Goal: Complete application form

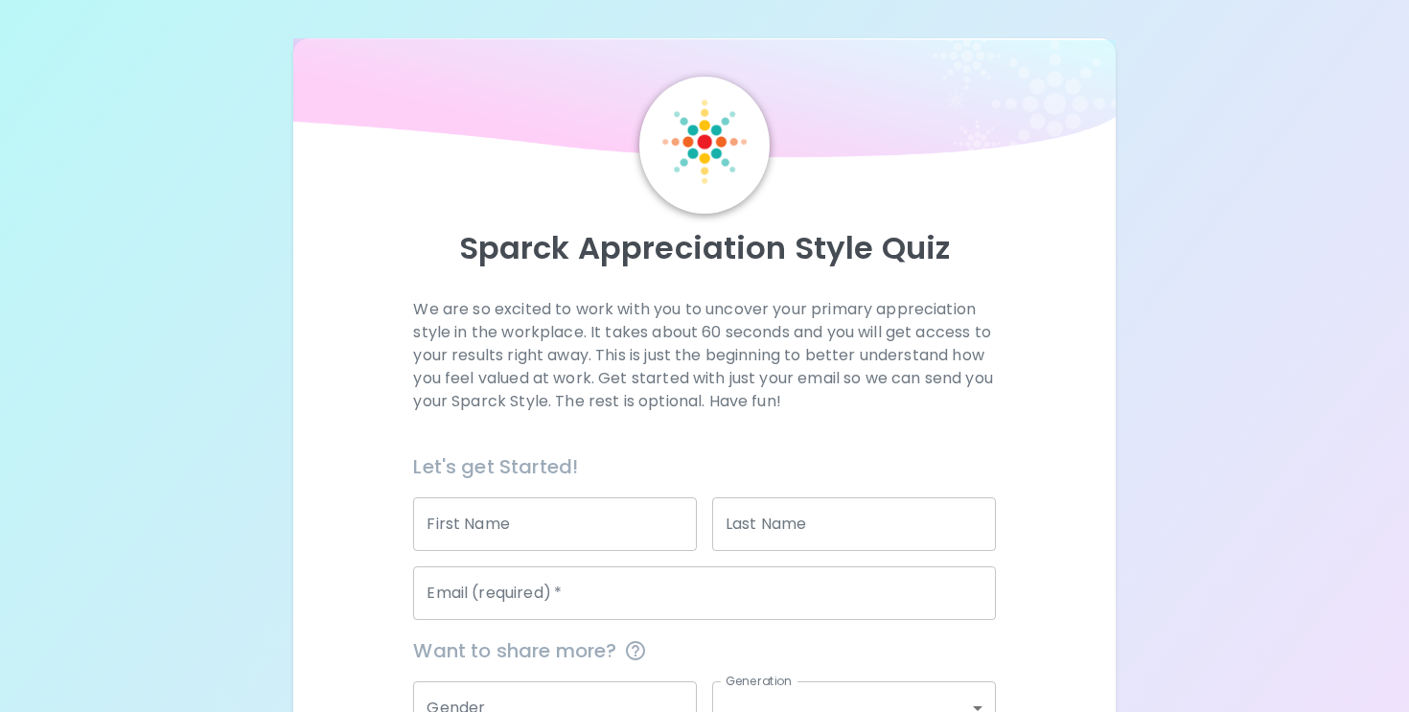
scroll to position [201, 0]
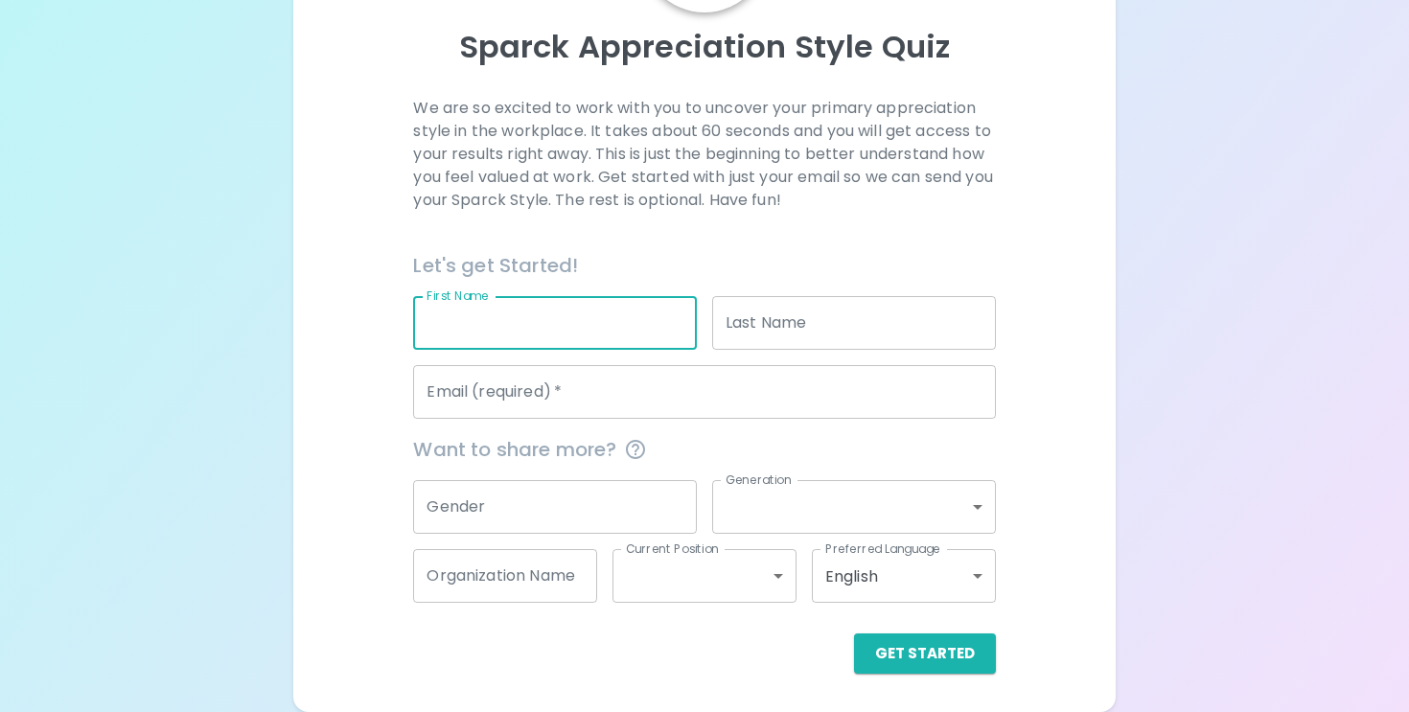
click at [538, 321] on input "First Name" at bounding box center [555, 323] width 284 height 54
type input "[PERSON_NAME]"
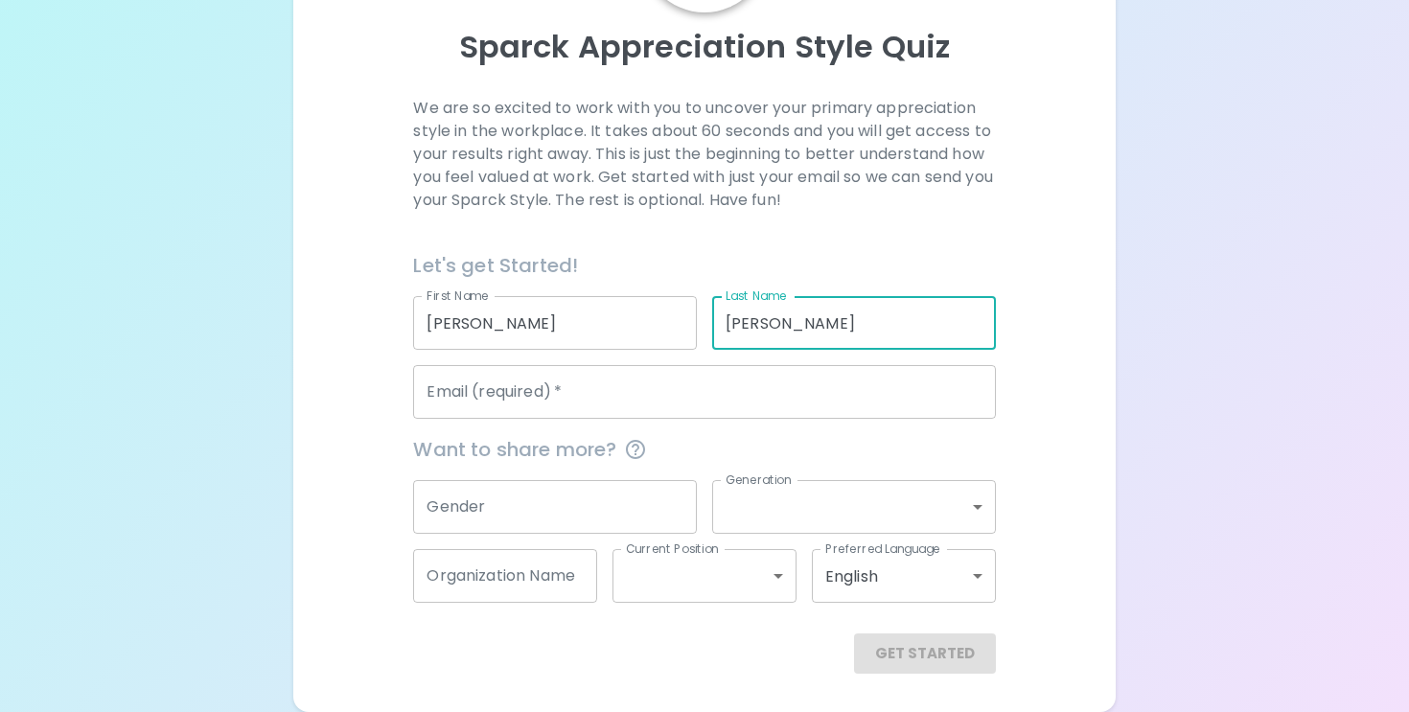
type input "[PERSON_NAME]"
click at [525, 414] on input "Email (required)   *" at bounding box center [704, 392] width 582 height 54
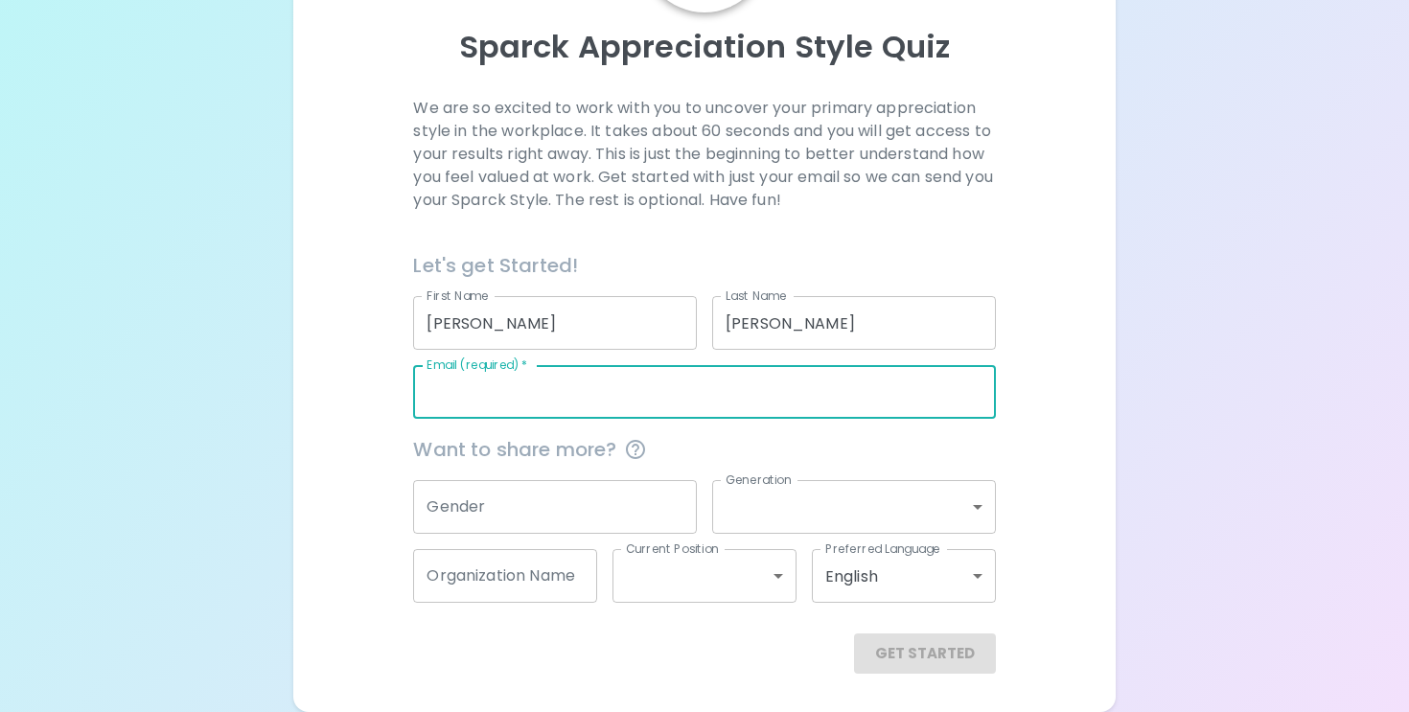
type input "[EMAIL_ADDRESS][DOMAIN_NAME]"
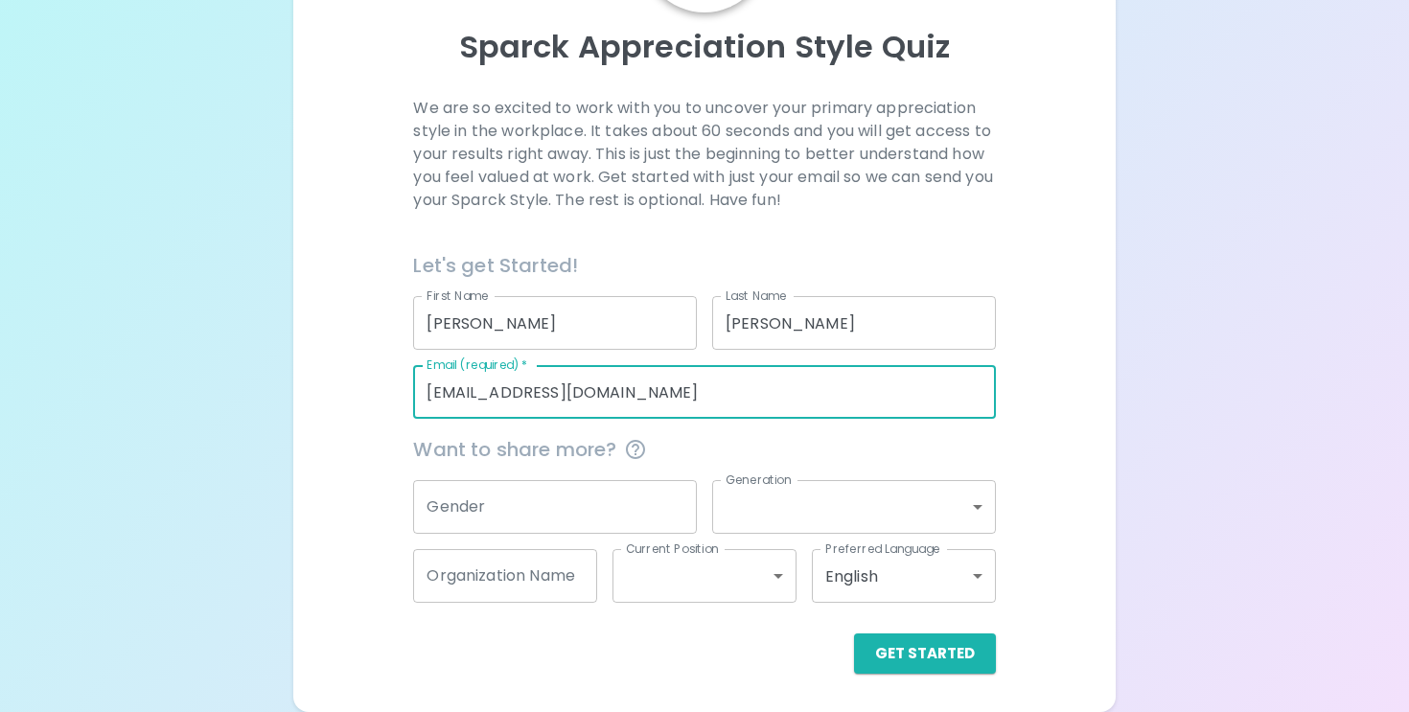
click at [565, 507] on input "Gender" at bounding box center [555, 507] width 284 height 54
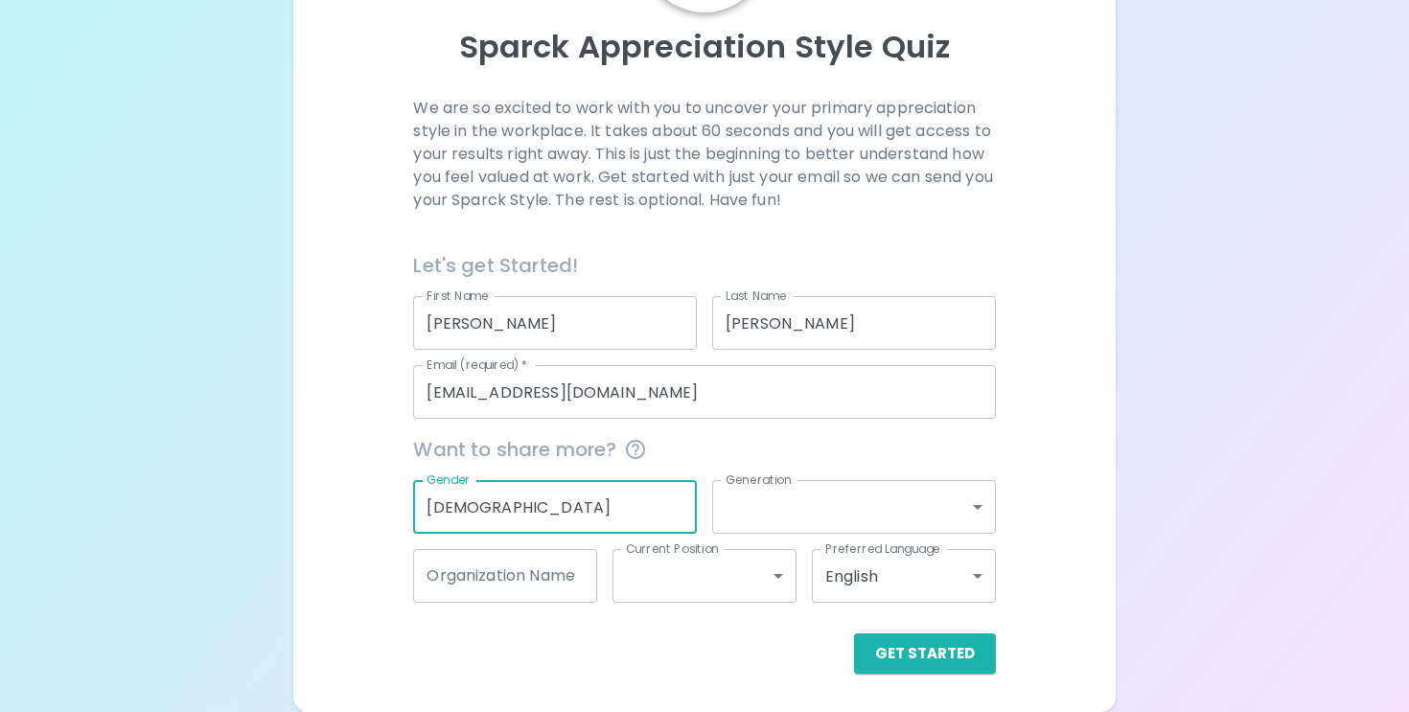
type input "[DEMOGRAPHIC_DATA]"
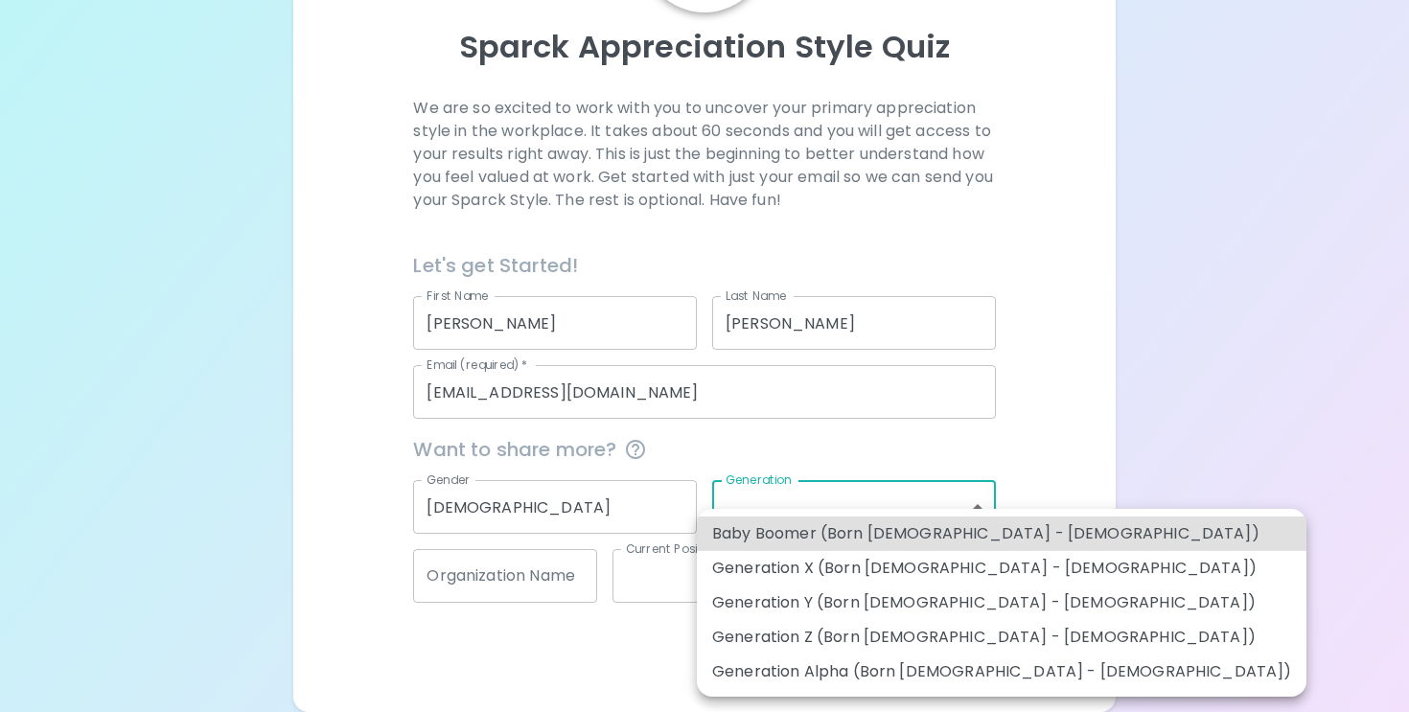
click at [842, 515] on body "Sparck Appreciation Style Quiz We are so excited to work with you to uncover yo…" at bounding box center [704, 256] width 1409 height 914
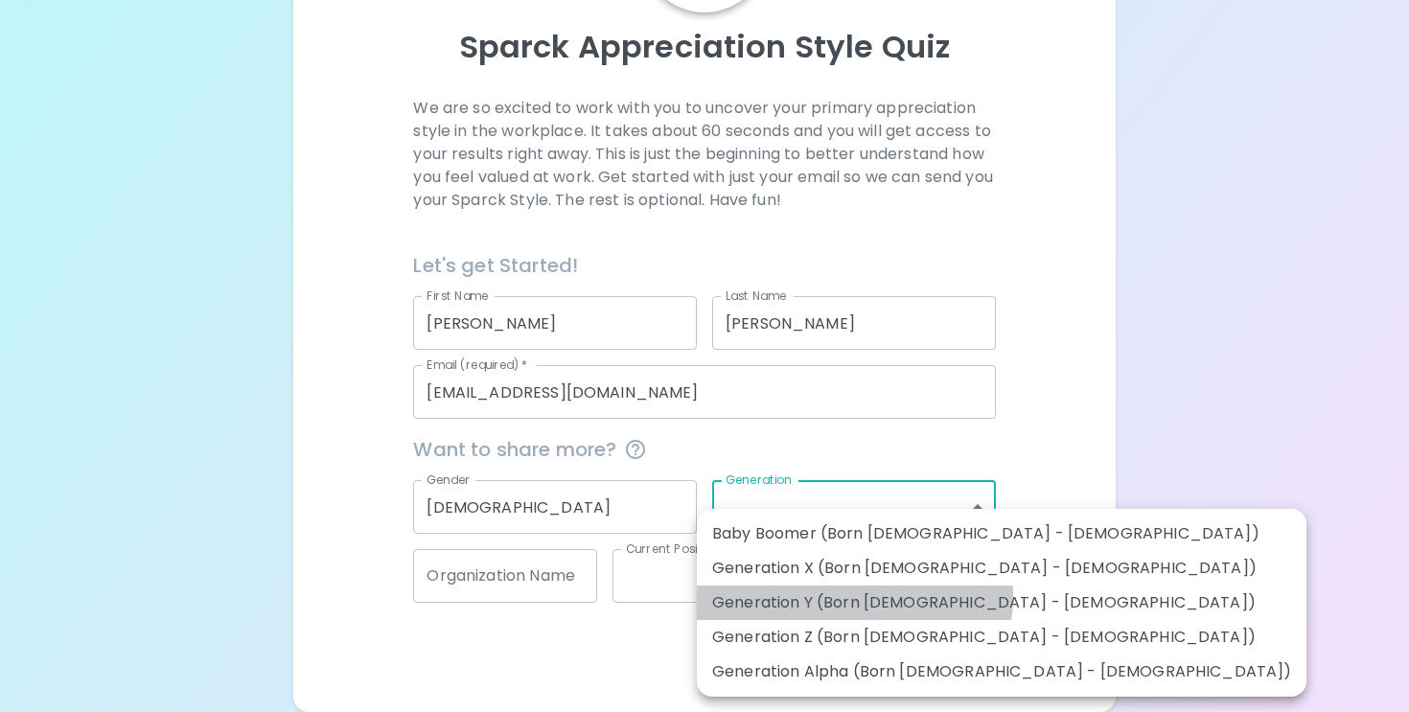
drag, startPoint x: 808, startPoint y: 594, endPoint x: 766, endPoint y: 605, distance: 43.5
click at [766, 605] on li "Generation Y (Born [DEMOGRAPHIC_DATA] - [DEMOGRAPHIC_DATA])" at bounding box center [1002, 603] width 610 height 35
type input "generation_y"
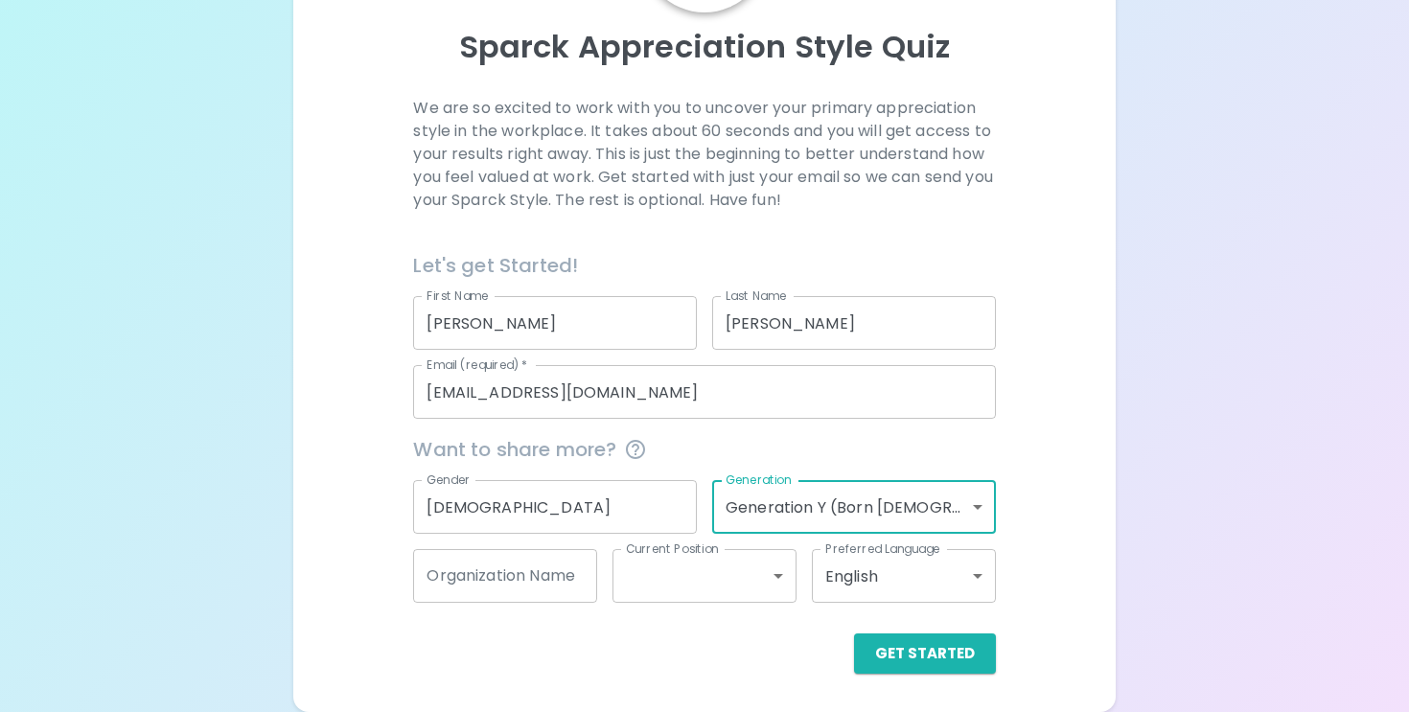
click at [565, 572] on input "Organization Name" at bounding box center [505, 576] width 184 height 54
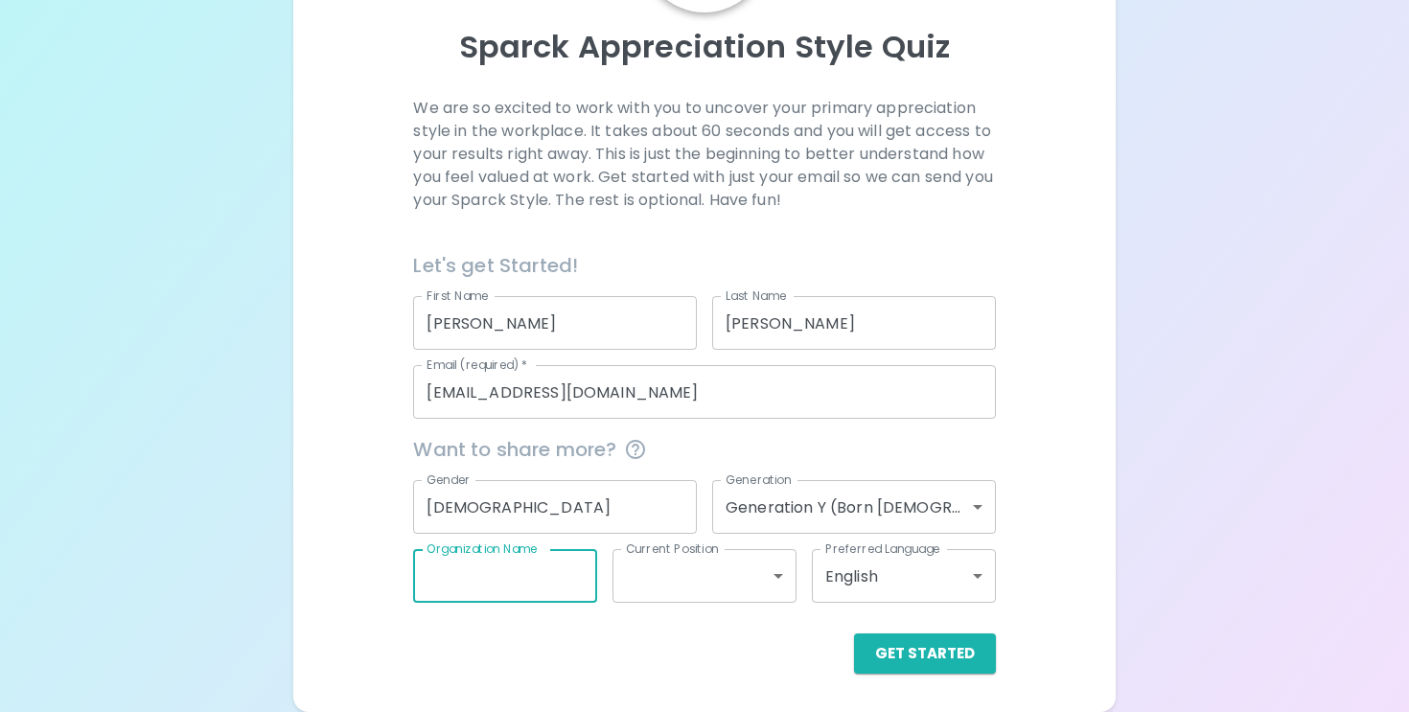
click at [664, 579] on body "Sparck Appreciation Style Quiz We are so excited to work with you to uncover yo…" at bounding box center [704, 256] width 1409 height 914
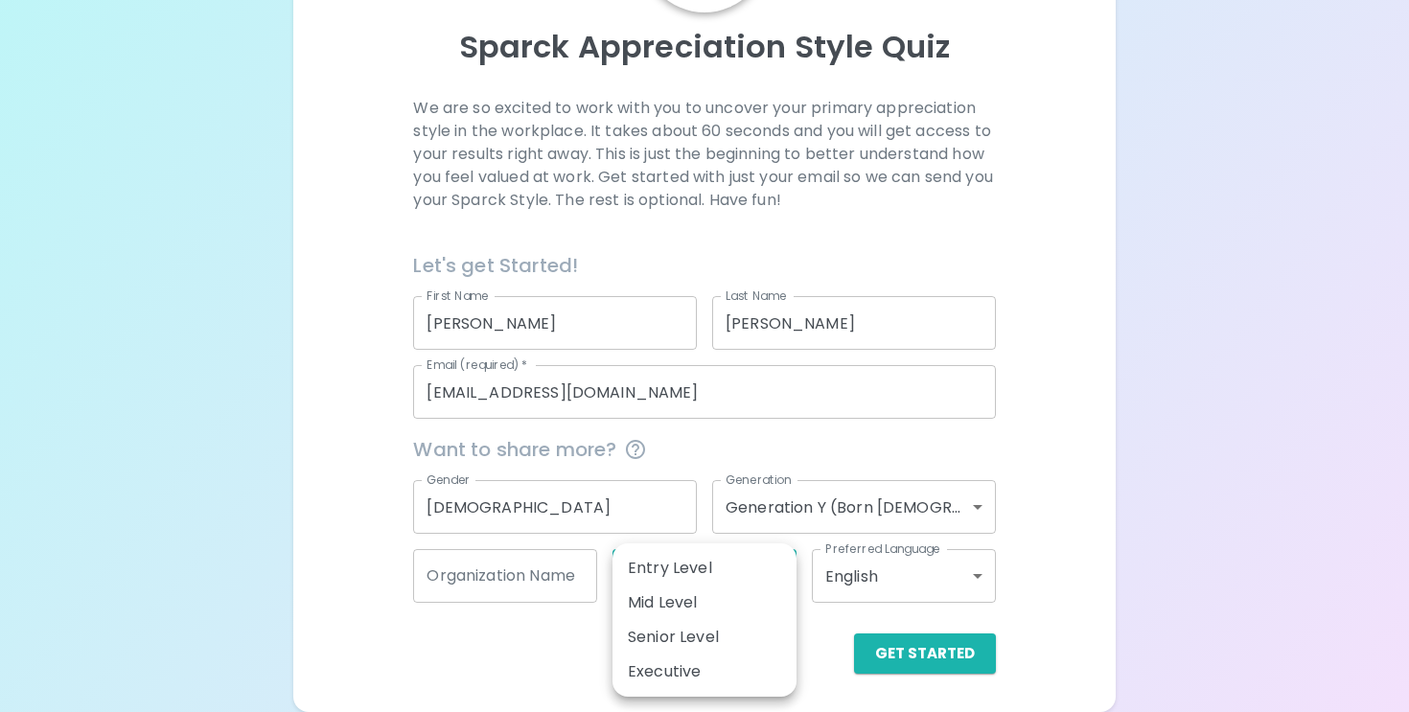
click at [1045, 588] on div at bounding box center [704, 356] width 1409 height 712
